Goal: Task Accomplishment & Management: Use online tool/utility

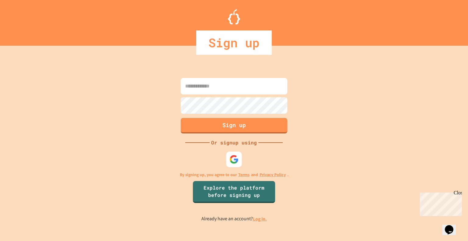
click at [232, 155] on img at bounding box center [233, 158] width 9 height 9
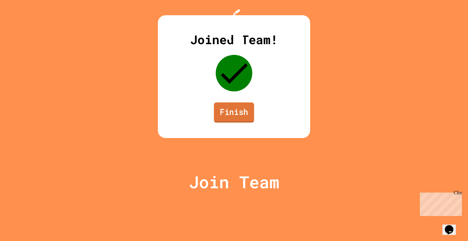
click at [231, 122] on link "Finish" at bounding box center [234, 112] width 40 height 20
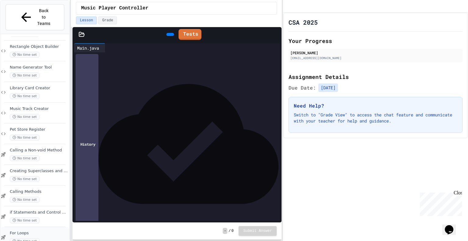
click at [34, 231] on div "For Loops No time set" at bounding box center [39, 237] width 58 height 13
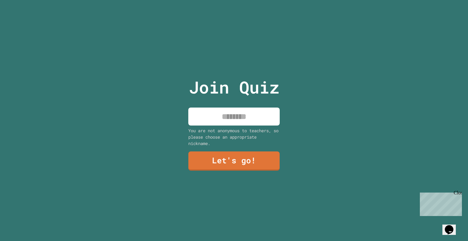
click at [224, 115] on input at bounding box center [233, 117] width 91 height 18
type input "*****"
click at [249, 176] on div "Join Quiz ***** You are not anonymous to teachers, so please choose an appropri…" at bounding box center [234, 120] width 103 height 241
click at [223, 155] on link "Let's go!" at bounding box center [234, 160] width 86 height 20
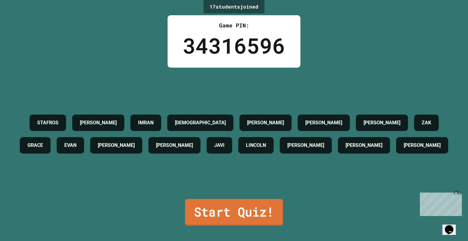
click at [232, 212] on link "Start Quiz!" at bounding box center [234, 212] width 98 height 27
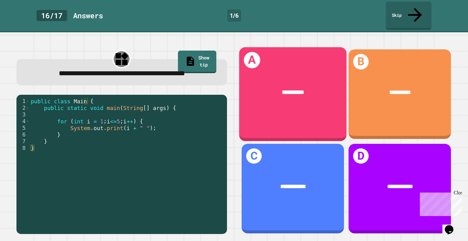
click at [288, 76] on div "*********" at bounding box center [292, 92] width 107 height 32
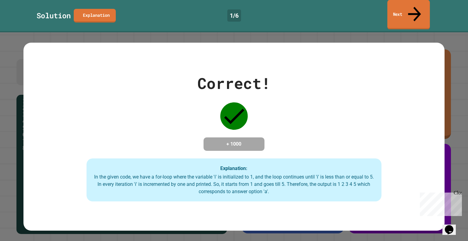
click at [416, 7] on icon at bounding box center [414, 14] width 13 height 15
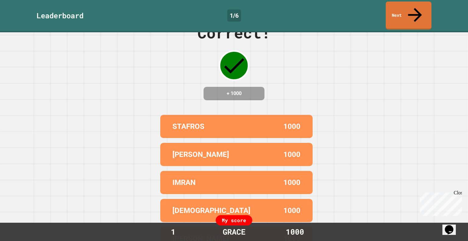
scroll to position [30, 0]
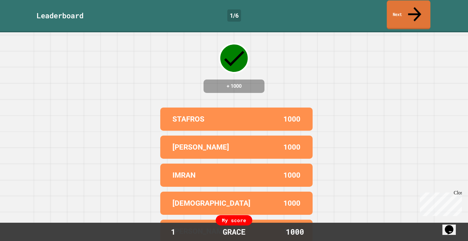
click at [416, 20] on div "Correct! + 1000 STAFROS 1000 [PERSON_NAME] 1000 [PERSON_NAME] 1000 [PERSON_NAME…" at bounding box center [234, 106] width 468 height 209
click at [401, 2] on link "Next" at bounding box center [409, 14] width 44 height 29
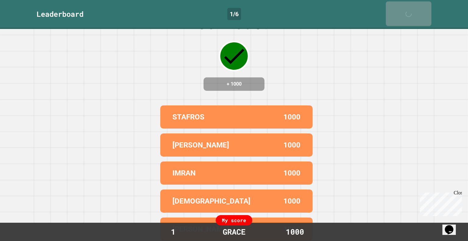
scroll to position [0, 0]
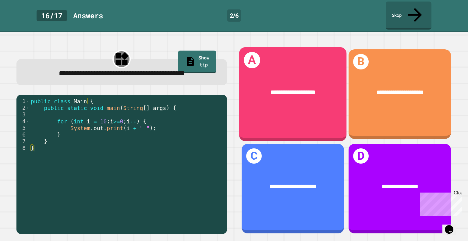
click at [294, 76] on div "**********" at bounding box center [292, 92] width 107 height 32
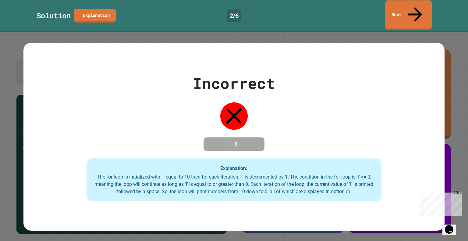
click at [399, 6] on link "Next" at bounding box center [408, 15] width 47 height 30
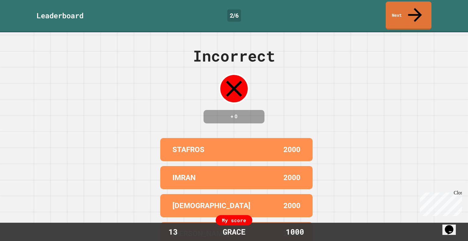
scroll to position [30, 0]
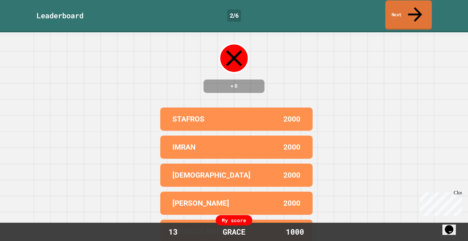
click at [408, 7] on link "Next" at bounding box center [408, 15] width 46 height 30
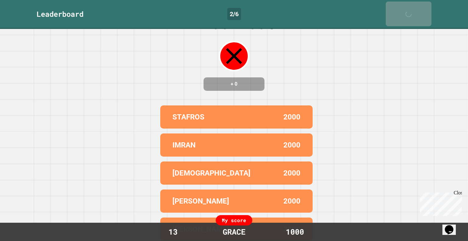
scroll to position [0, 0]
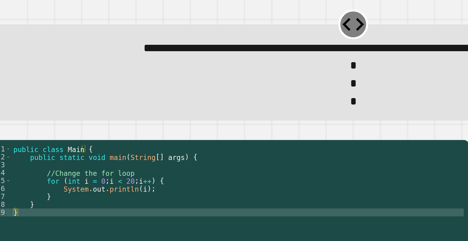
click at [76, 147] on div "public class Main { public static void main ( String [ ] args ) { //Change the …" at bounding box center [163, 181] width 278 height 107
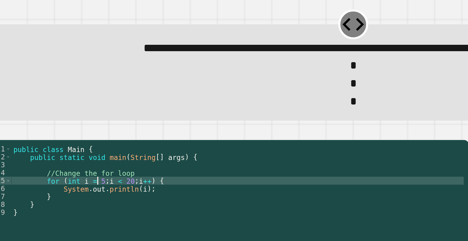
scroll to position [0, 4]
click at [95, 148] on div "public class Main { public static void main ( String [ ] args ) { //Change the …" at bounding box center [163, 181] width 278 height 107
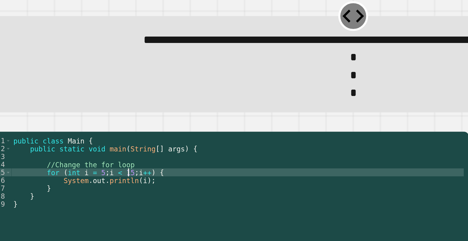
click at [15, 120] on icon "button" at bounding box center [15, 120] width 0 height 0
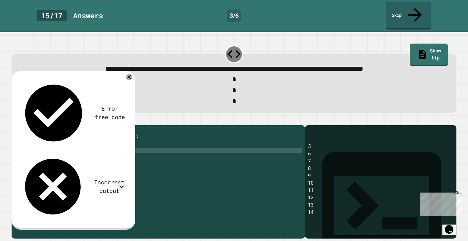
click at [94, 148] on div "public class Main { public static void main ( String [ ] args ) { //Change the …" at bounding box center [163, 181] width 278 height 107
click at [95, 147] on div "public class Main { public static void main ( String [ ] args ) { //Change the …" at bounding box center [163, 181] width 278 height 107
type textarea "**********"
click at [15, 120] on icon "button" at bounding box center [15, 120] width 0 height 0
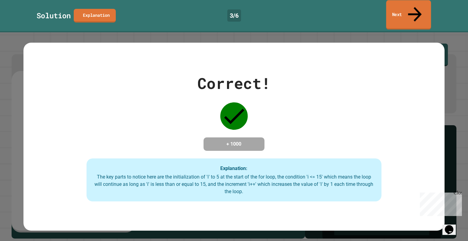
click at [411, 12] on link "Next" at bounding box center [408, 15] width 45 height 30
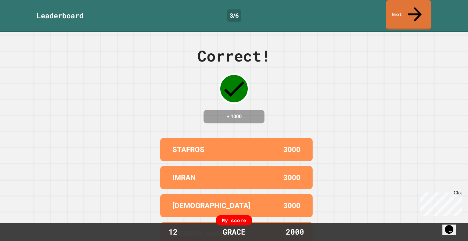
click at [411, 12] on link "Next" at bounding box center [408, 15] width 45 height 30
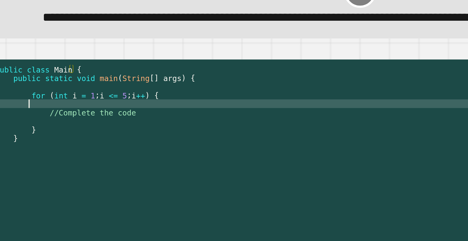
click at [55, 126] on div "public class Main { public static void main ( String [ ] args ) { for ( int i =…" at bounding box center [164, 162] width 275 height 132
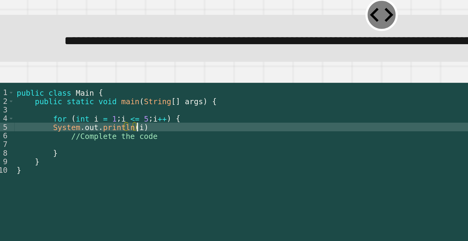
scroll to position [0, 5]
drag, startPoint x: 19, startPoint y: 89, endPoint x: 18, endPoint y: 111, distance: 22.0
click at [15, 88] on icon "button" at bounding box center [15, 88] width 0 height 0
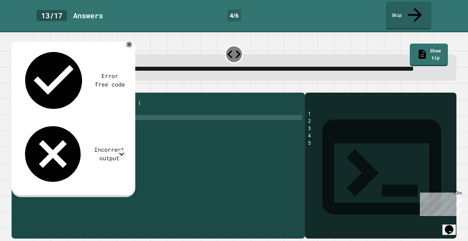
click at [267, 90] on div at bounding box center [234, 88] width 445 height 7
click at [129, 41] on icon at bounding box center [129, 44] width 7 height 7
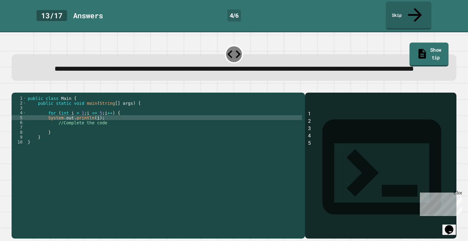
click at [428, 42] on link "Show tip" at bounding box center [428, 54] width 39 height 24
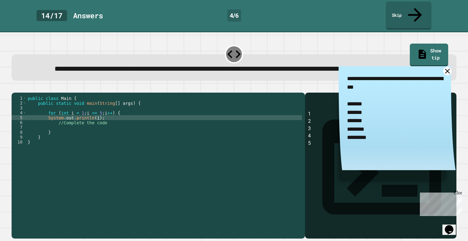
click at [443, 67] on icon at bounding box center [447, 71] width 9 height 9
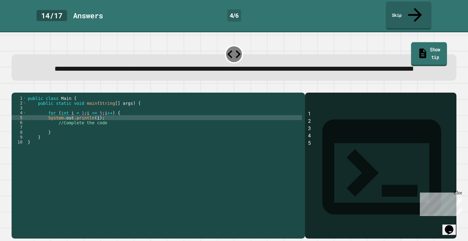
click at [414, 42] on link "Show tip" at bounding box center [429, 54] width 36 height 24
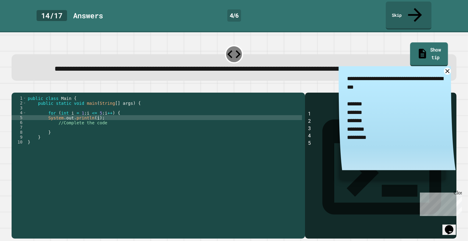
click at [414, 42] on link "Show tip" at bounding box center [429, 54] width 38 height 24
click at [410, 42] on link "Show tip" at bounding box center [429, 54] width 38 height 24
click at [443, 67] on icon at bounding box center [447, 71] width 9 height 9
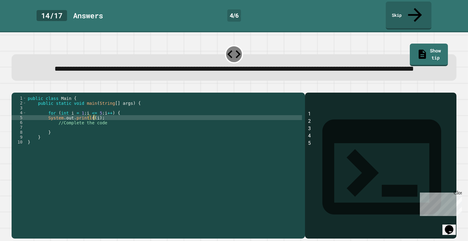
click at [93, 124] on div "public class Main { public static void main ( String [ ] args ) { for ( int i =…" at bounding box center [164, 162] width 275 height 132
click at [94, 123] on div "public class Main { public static void main ( String [ ] args ) { for ( int i =…" at bounding box center [164, 162] width 275 height 132
click at [412, 42] on link "Show tip" at bounding box center [429, 54] width 39 height 24
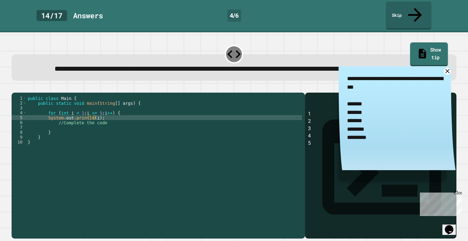
click at [412, 42] on link "Show tip" at bounding box center [429, 54] width 38 height 24
click at [444, 71] on icon at bounding box center [448, 71] width 8 height 8
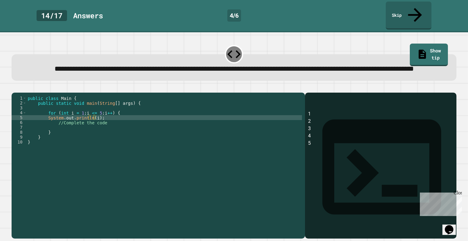
click at [96, 125] on div "public class Main { public static void main ( String [ ] args ) { for ( int i =…" at bounding box center [164, 162] width 275 height 132
click at [103, 121] on div "public class Main { public static void main ( String [ ] args ) { for ( int i =…" at bounding box center [164, 162] width 275 height 132
click at [105, 124] on div "public class Main { public static void main ( String [ ] args ) { for ( int i =…" at bounding box center [164, 162] width 275 height 132
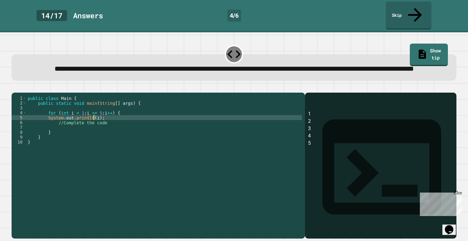
click at [94, 124] on div "public class Main { public static void main ( String [ ] args ) { for ( int i =…" at bounding box center [164, 162] width 275 height 132
click at [159, 167] on div "public class Main { public static void main ( String [ ] args ) { for ( int i =…" at bounding box center [164, 162] width 275 height 132
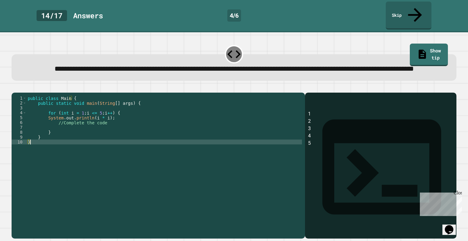
scroll to position [0, 0]
type textarea "*"
click at [15, 88] on icon "button" at bounding box center [15, 88] width 0 height 0
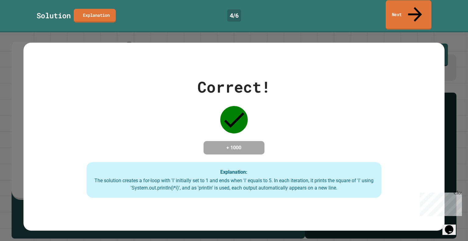
click at [417, 6] on icon at bounding box center [415, 14] width 21 height 22
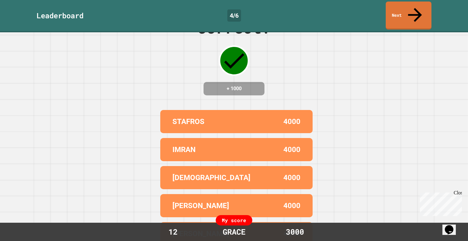
scroll to position [30, 0]
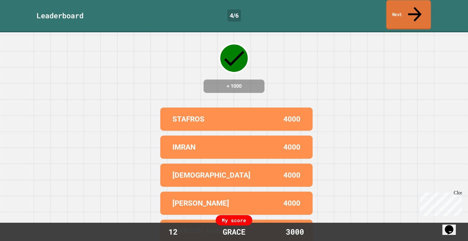
click at [395, 6] on link "Next" at bounding box center [408, 15] width 44 height 30
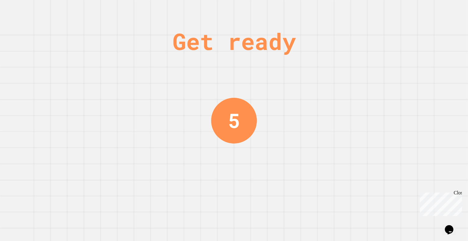
scroll to position [0, 0]
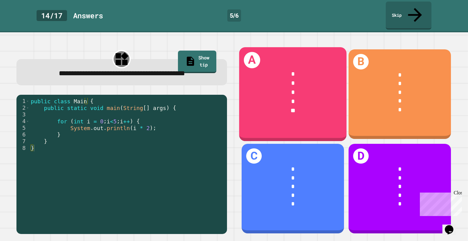
click at [300, 79] on div "*" at bounding box center [293, 83] width 84 height 9
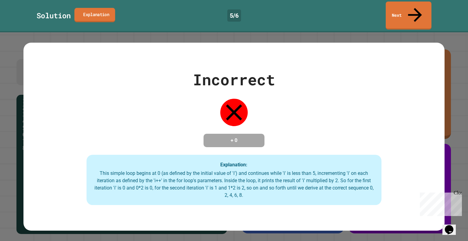
click at [85, 8] on link "Explanation" at bounding box center [94, 15] width 41 height 14
click at [408, 8] on link "Next" at bounding box center [408, 15] width 44 height 30
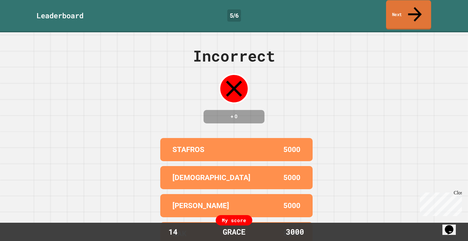
click at [408, 8] on link "Next" at bounding box center [408, 15] width 45 height 30
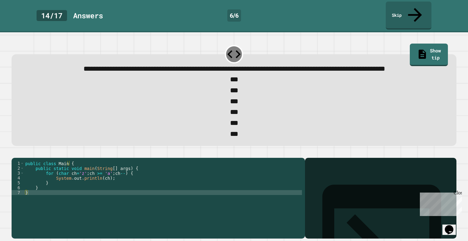
scroll to position [14, 0]
click at [120, 170] on div "public class Main { public static void main ( String [ ] args ) { for ( char ch…" at bounding box center [163, 197] width 278 height 73
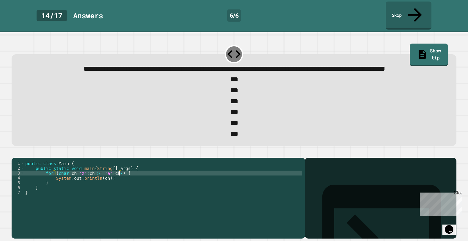
scroll to position [0, 7]
type textarea "**********"
click at [15, 153] on icon "button" at bounding box center [15, 153] width 0 height 0
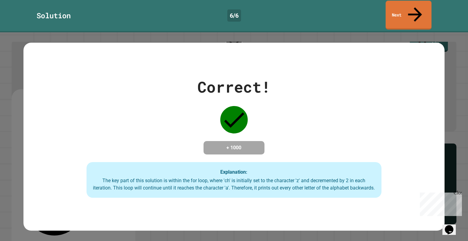
click at [416, 3] on link "Next" at bounding box center [409, 15] width 46 height 29
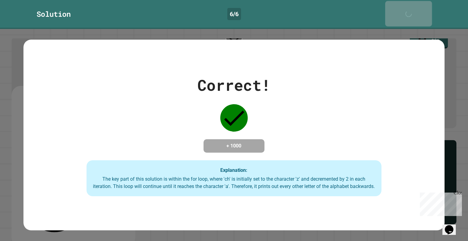
scroll to position [13, 0]
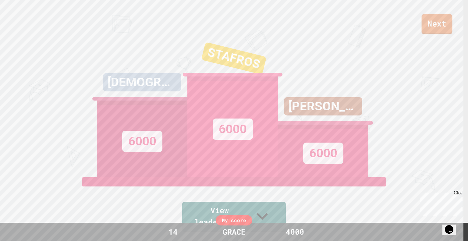
click at [444, 28] on link "Next" at bounding box center [437, 24] width 31 height 20
